Goal: Book appointment/travel/reservation

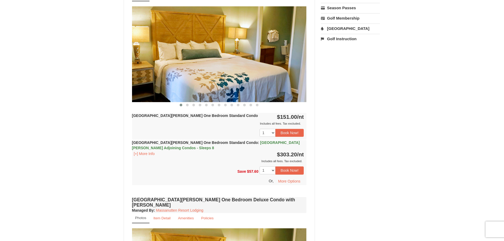
scroll to position [212, 0]
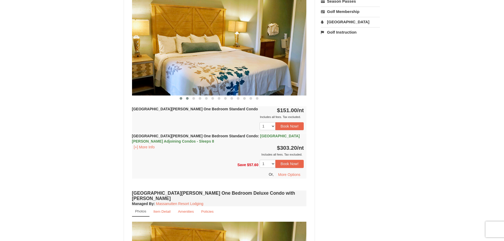
click at [189, 99] on button at bounding box center [187, 98] width 6 height 5
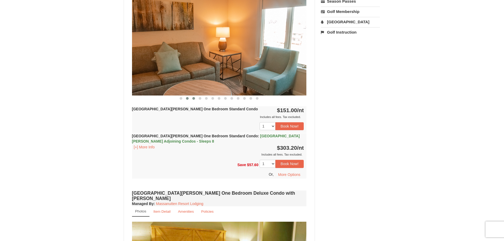
click at [193, 99] on span at bounding box center [193, 98] width 3 height 3
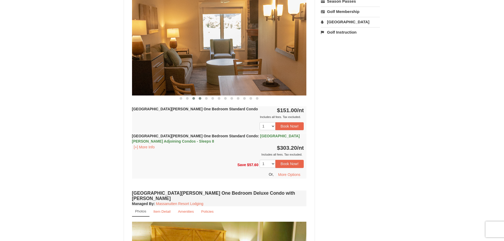
click at [198, 98] on button at bounding box center [200, 98] width 6 height 5
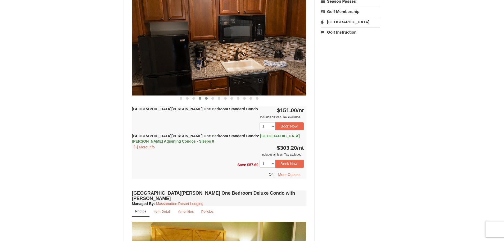
click at [204, 98] on button at bounding box center [206, 98] width 6 height 5
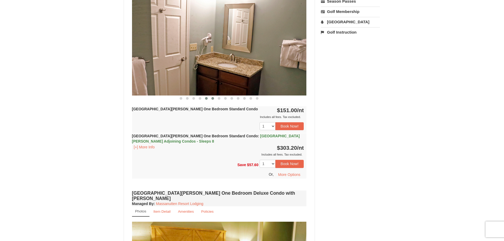
click at [210, 98] on button at bounding box center [212, 98] width 6 height 5
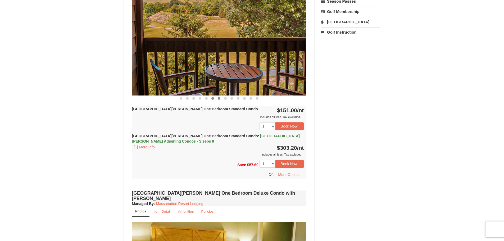
click at [217, 98] on button at bounding box center [219, 98] width 6 height 5
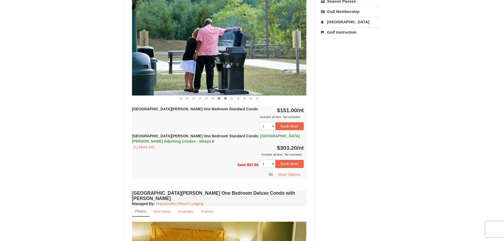
click at [224, 97] on span at bounding box center [225, 98] width 3 height 3
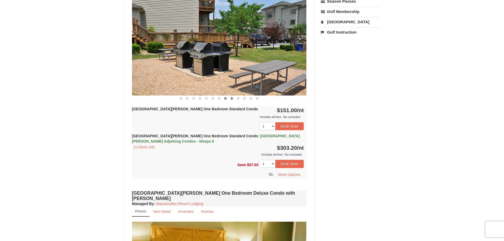
click at [231, 97] on span at bounding box center [231, 98] width 3 height 3
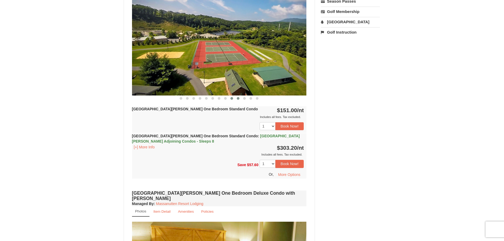
click at [238, 97] on span at bounding box center [238, 98] width 3 height 3
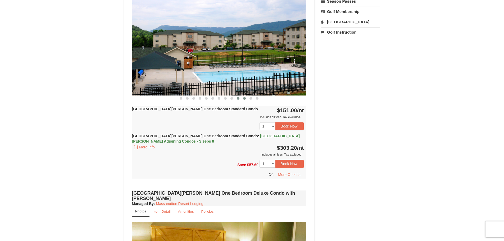
click at [244, 98] on span at bounding box center [244, 98] width 3 height 3
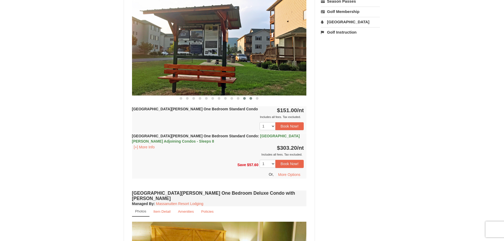
click at [250, 98] on span at bounding box center [250, 98] width 3 height 3
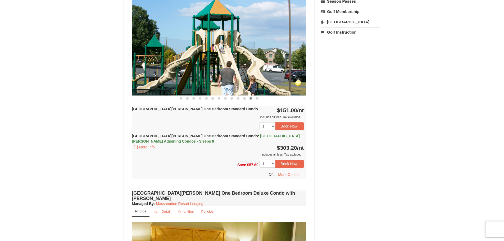
click at [253, 98] on button at bounding box center [250, 98] width 6 height 5
click at [291, 127] on button "Book Now!" at bounding box center [289, 126] width 29 height 8
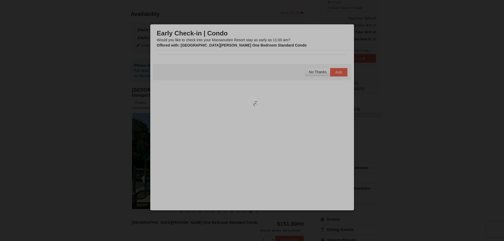
scroll to position [46, 0]
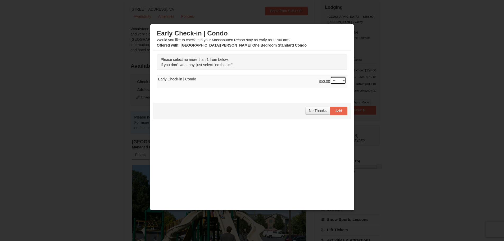
click at [341, 81] on select "-- 01" at bounding box center [338, 80] width 16 height 8
select select "1"
click at [330, 76] on select "-- 01" at bounding box center [338, 80] width 16 height 8
click at [330, 111] on button "Add" at bounding box center [338, 111] width 17 height 8
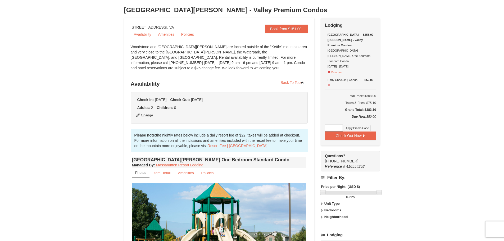
scroll to position [0, 0]
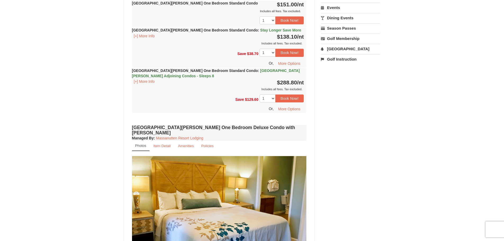
scroll to position [502, 0]
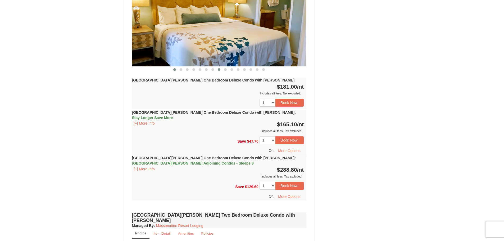
click at [222, 67] on button at bounding box center [219, 69] width 6 height 5
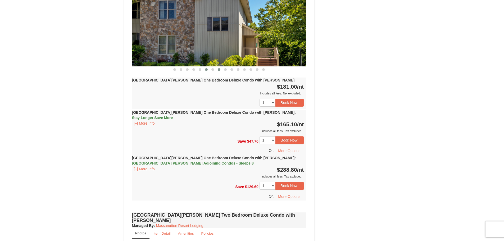
click at [204, 67] on button at bounding box center [206, 69] width 6 height 5
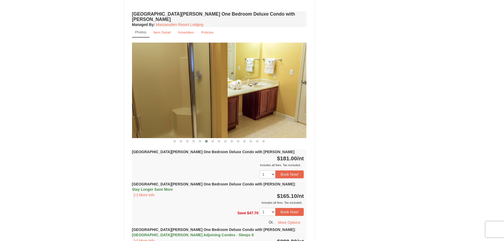
scroll to position [423, 0]
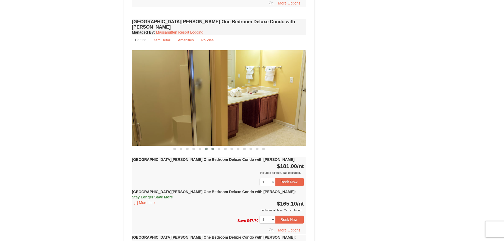
click at [213, 148] on span at bounding box center [212, 149] width 3 height 3
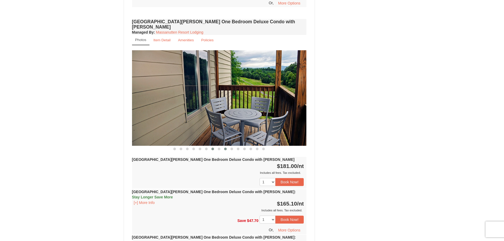
click at [225, 148] on span at bounding box center [225, 149] width 3 height 3
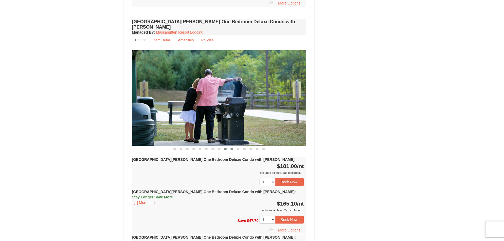
click at [232, 146] on button at bounding box center [231, 148] width 6 height 5
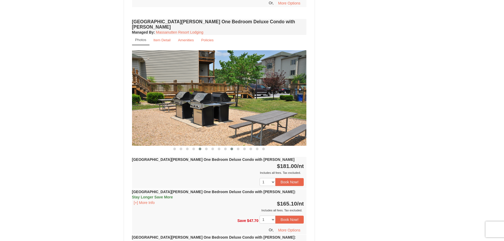
click at [197, 146] on button at bounding box center [200, 148] width 6 height 5
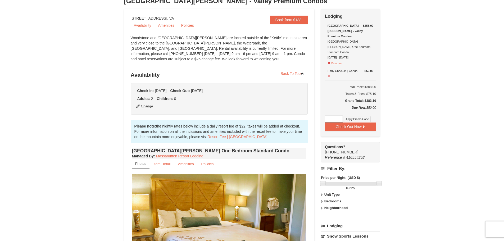
scroll to position [0, 0]
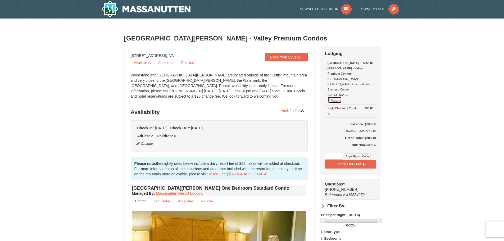
click at [340, 97] on button "Remove" at bounding box center [334, 100] width 14 height 7
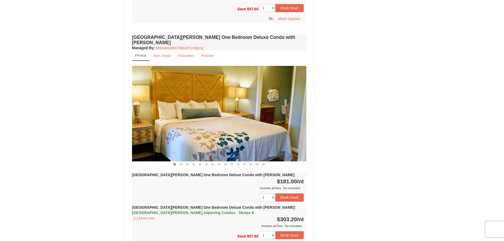
scroll to position [397, 0]
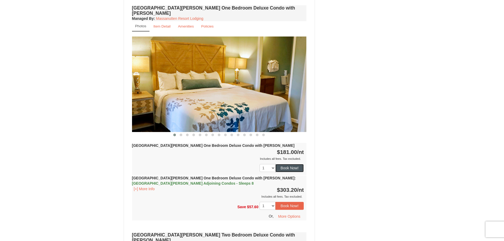
click at [295, 164] on button "Book Now!" at bounding box center [289, 168] width 29 height 8
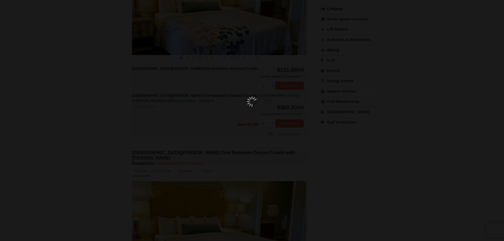
scroll to position [46, 0]
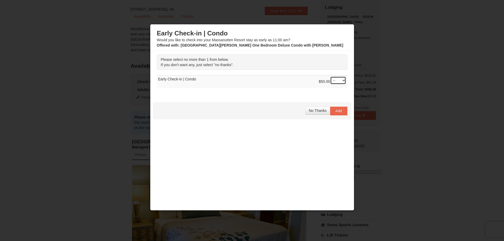
click at [338, 80] on select "-- 01" at bounding box center [338, 80] width 16 height 8
click at [330, 76] on select "-- 01" at bounding box center [338, 80] width 16 height 8
click at [338, 78] on select "-- 01" at bounding box center [338, 80] width 16 height 8
select select "0"
click at [330, 76] on select "-- 01" at bounding box center [338, 80] width 16 height 8
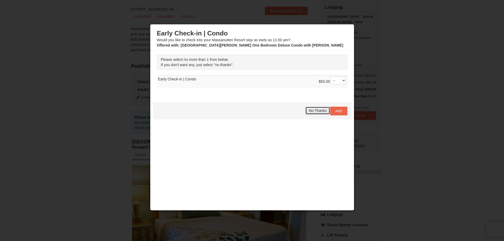
click at [311, 109] on span "No Thanks" at bounding box center [318, 110] width 18 height 4
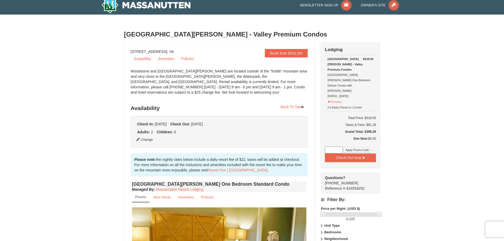
scroll to position [0, 0]
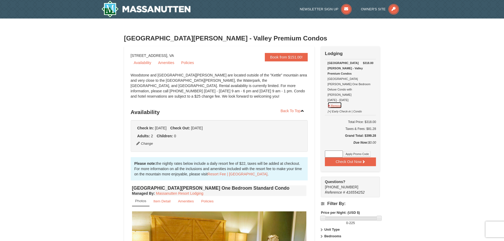
click at [340, 102] on button "Remove" at bounding box center [334, 105] width 14 height 7
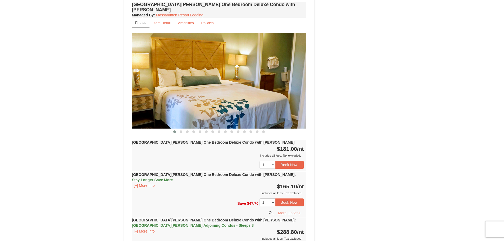
scroll to position [450, 0]
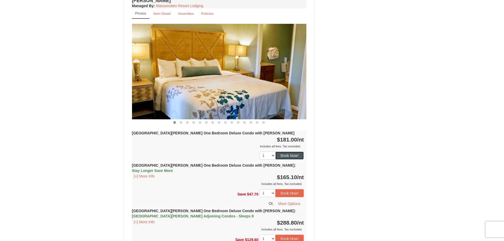
click at [290, 152] on button "Book Now!" at bounding box center [289, 156] width 29 height 8
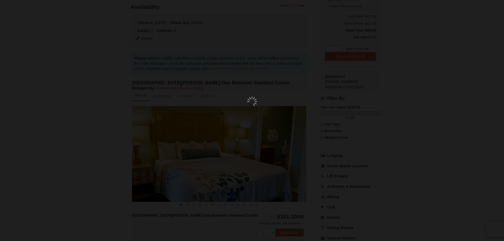
scroll to position [46, 0]
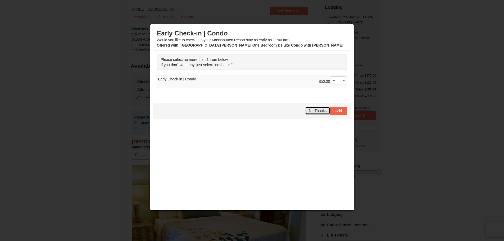
click at [317, 112] on span "No Thanks" at bounding box center [318, 110] width 18 height 4
